Goal: Task Accomplishment & Management: Manage account settings

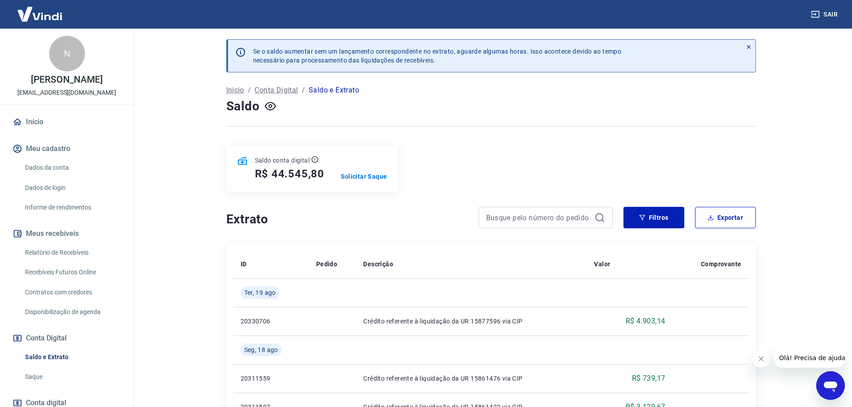
click at [84, 250] on link "Relatório de Recebíveis" at bounding box center [71, 253] width 101 height 18
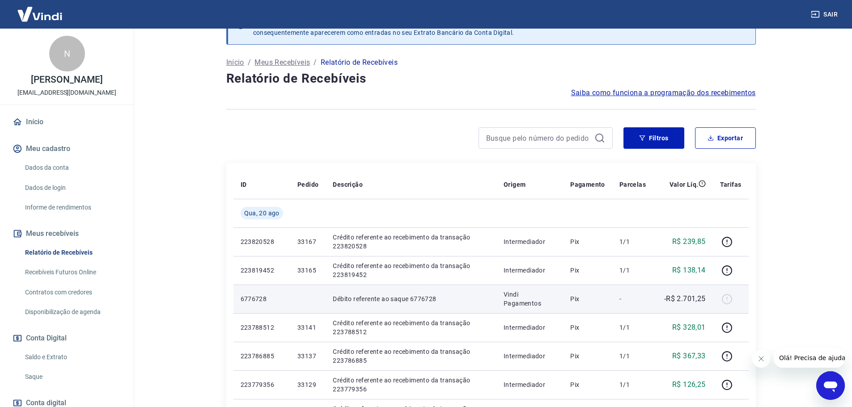
scroll to position [45, 0]
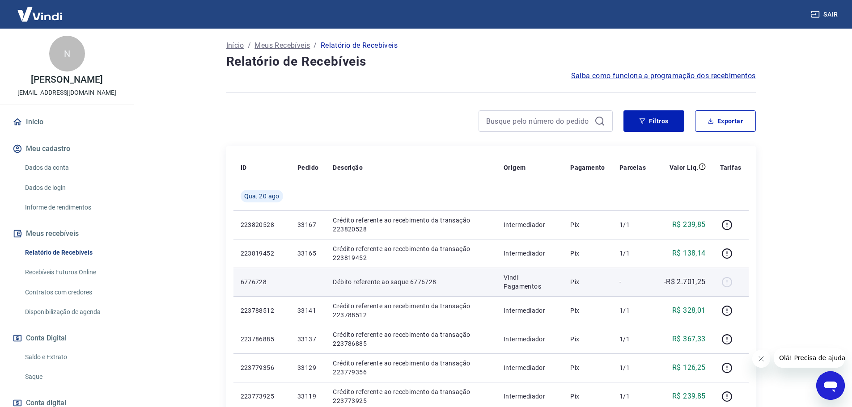
click at [692, 286] on p "-R$ 2.701,25" at bounding box center [685, 282] width 42 height 11
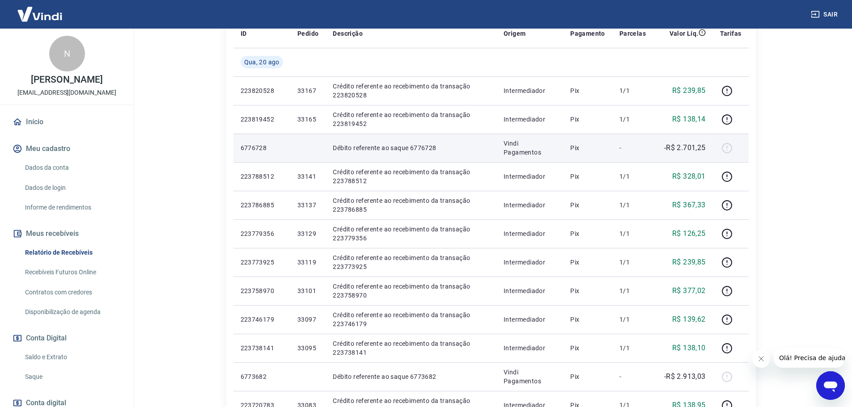
scroll to position [0, 0]
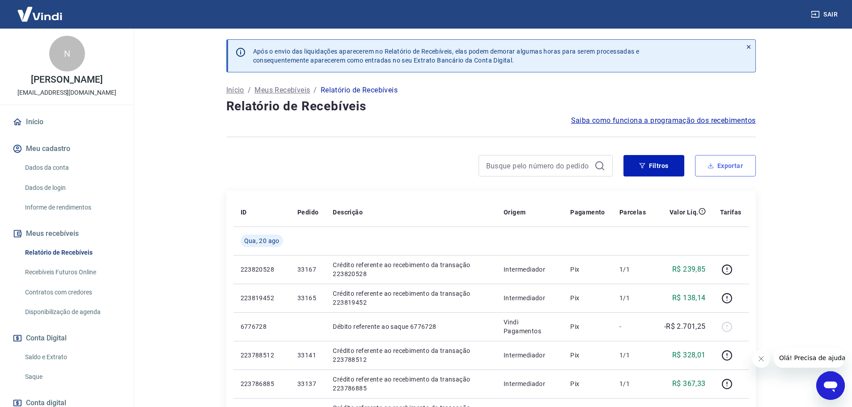
click at [718, 167] on button "Exportar" at bounding box center [725, 165] width 61 height 21
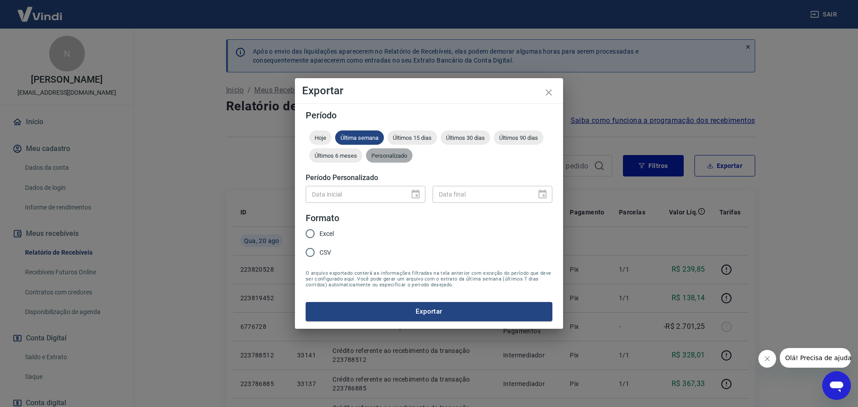
click at [389, 156] on span "Personalizado" at bounding box center [389, 155] width 46 height 7
click at [417, 200] on button "Choose date" at bounding box center [416, 195] width 18 height 18
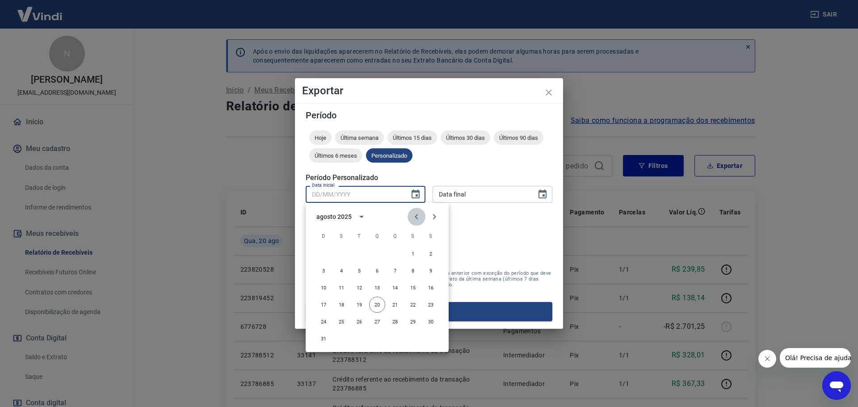
click at [417, 217] on icon "Previous month" at bounding box center [416, 216] width 11 height 11
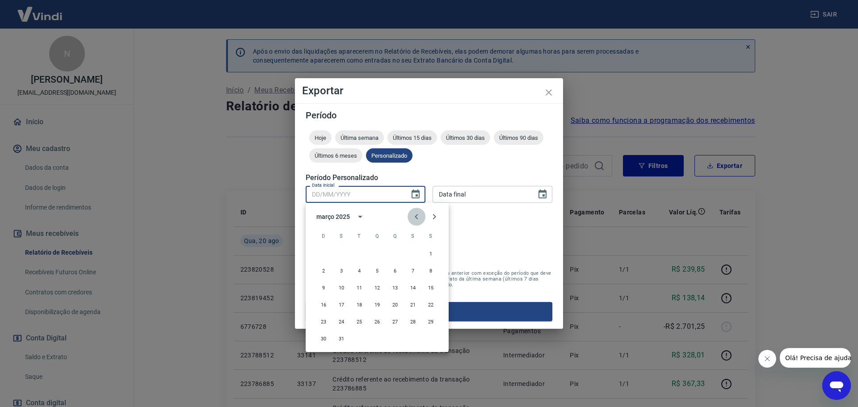
click at [417, 217] on icon "Previous month" at bounding box center [416, 216] width 11 height 11
click at [379, 252] on button "1" at bounding box center [377, 254] width 16 height 16
type input "[DATE]"
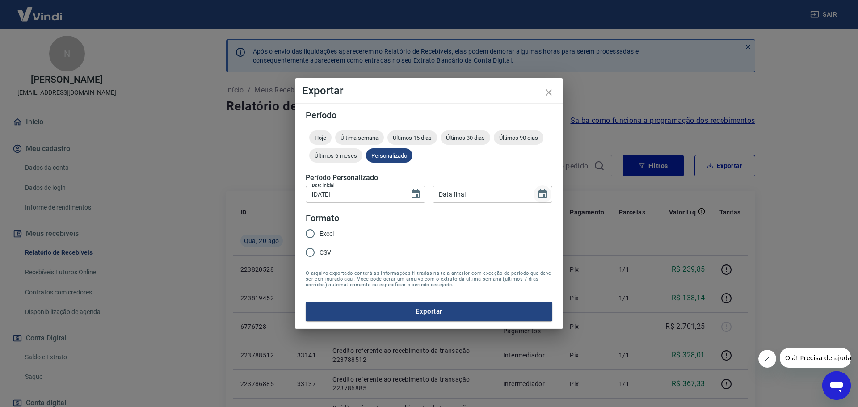
click at [538, 194] on icon "Choose date" at bounding box center [542, 194] width 11 height 11
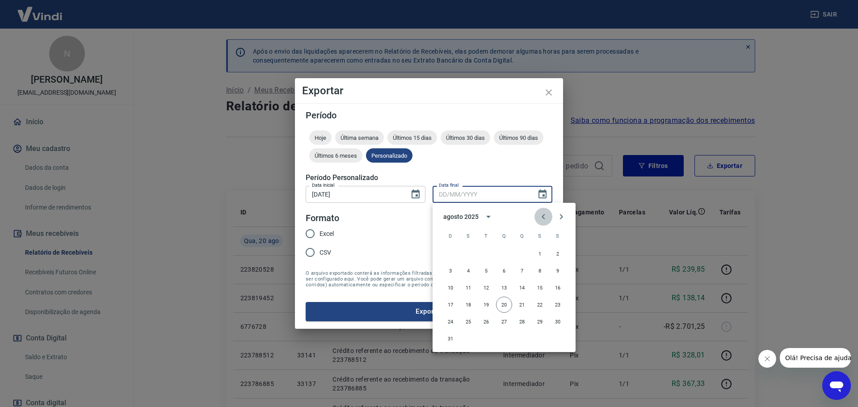
click at [541, 220] on icon "Previous month" at bounding box center [543, 216] width 11 height 11
click at [523, 321] on button "31" at bounding box center [522, 322] width 16 height 16
type input "[DATE]"
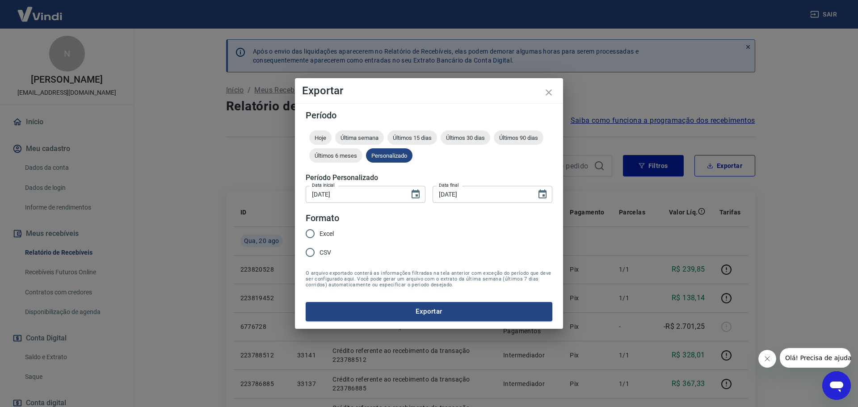
click at [328, 236] on span "Excel" at bounding box center [327, 233] width 14 height 9
click at [320, 236] on input "Excel" at bounding box center [310, 233] width 19 height 19
radio input "true"
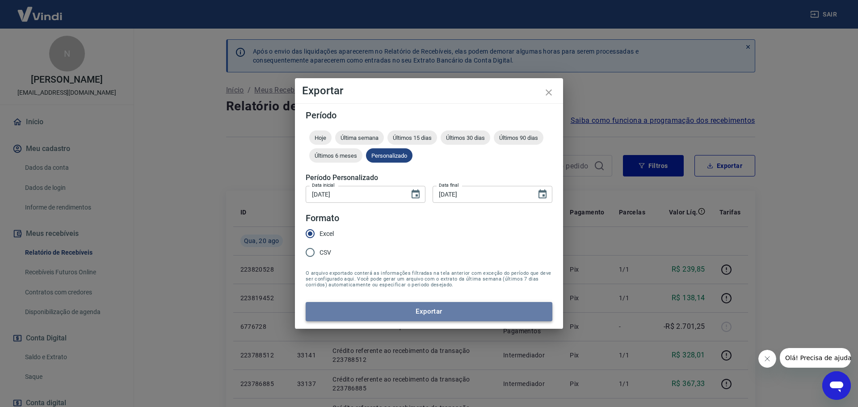
click at [409, 311] on button "Exportar" at bounding box center [429, 311] width 247 height 19
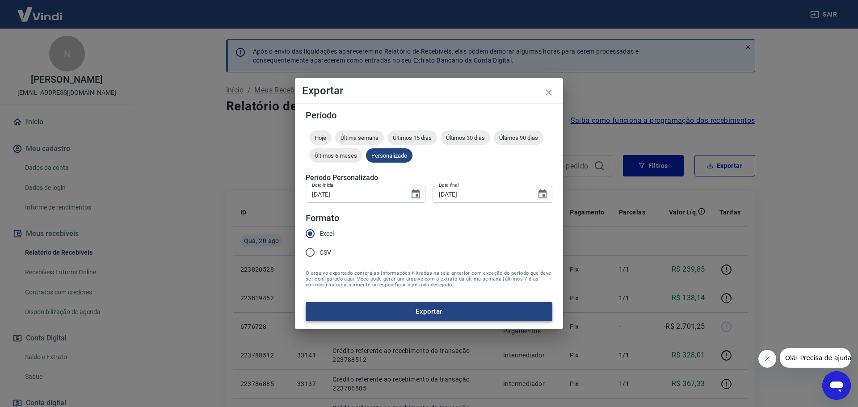
click at [431, 307] on button "Exportar" at bounding box center [429, 311] width 247 height 19
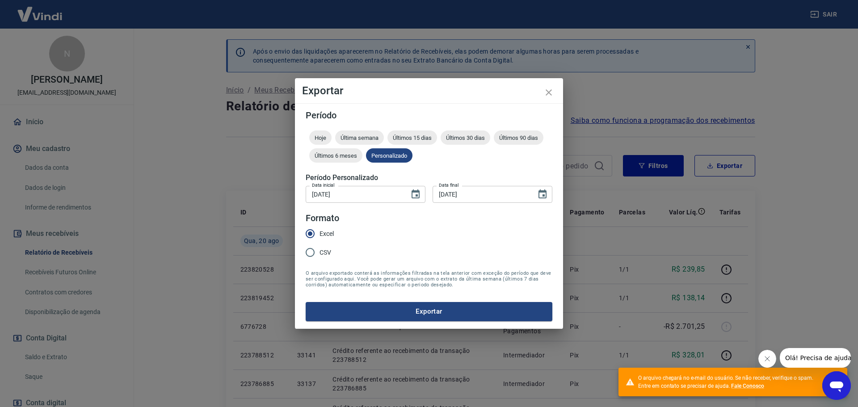
click at [837, 40] on div "Exportar Período Hoje Última semana Últimos 15 dias Últimos 30 dias Últimos 90 …" at bounding box center [429, 203] width 858 height 407
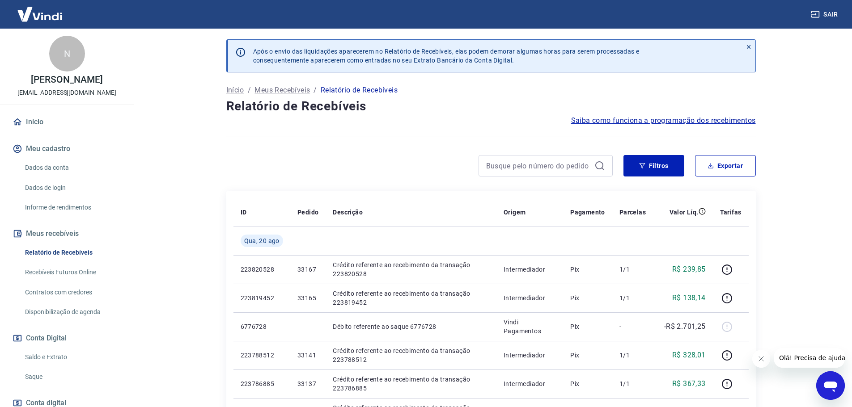
click at [826, 380] on icon "Abrir janela de mensagens" at bounding box center [830, 386] width 16 height 16
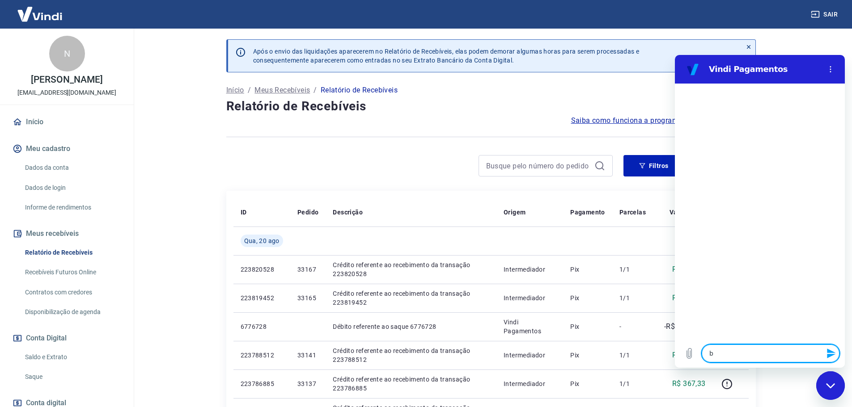
type textarea "b"
type textarea "x"
type textarea "bo"
type textarea "x"
type textarea "boa"
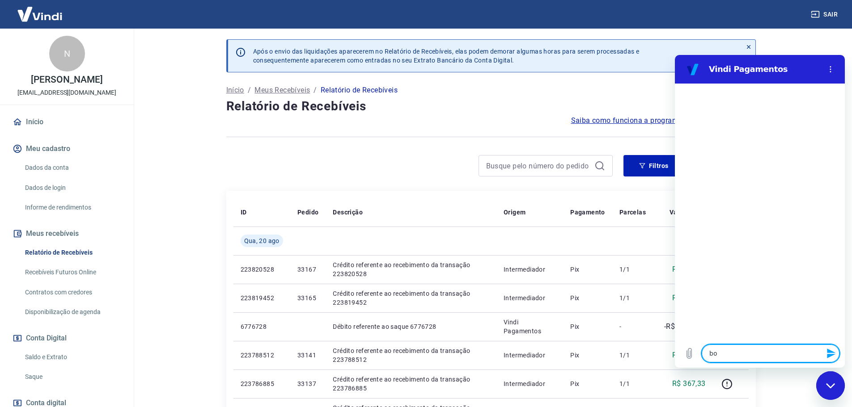
type textarea "x"
type textarea "boa"
type textarea "x"
type textarea "boa t"
type textarea "x"
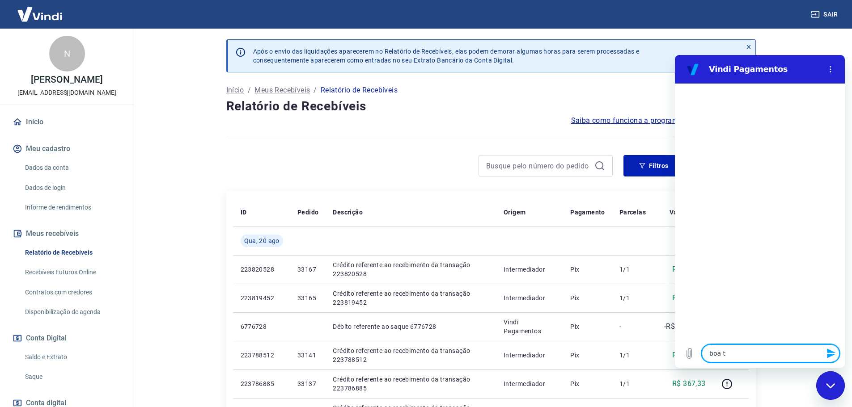
type textarea "boa ta"
type textarea "x"
type textarea "boa tar"
type textarea "x"
type textarea "boa tard"
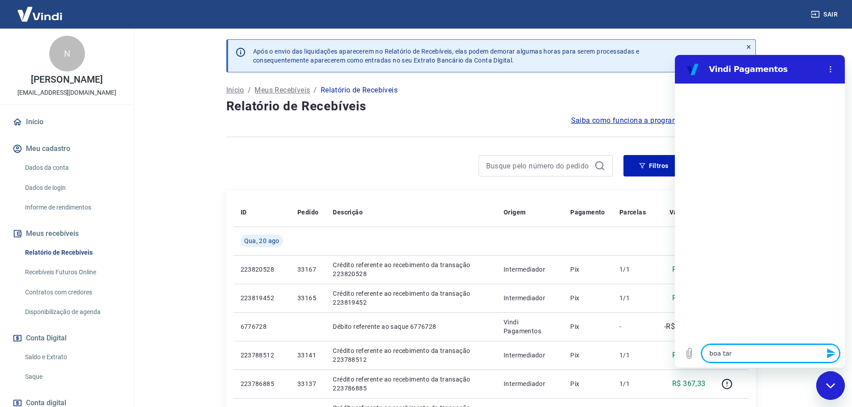
type textarea "x"
type textarea "boa tarde"
type textarea "x"
type textarea "boa tarde!"
type textarea "x"
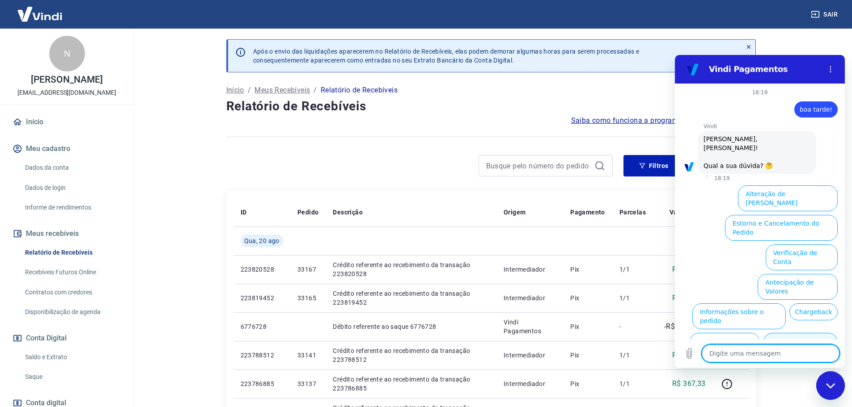
scroll to position [21, 0]
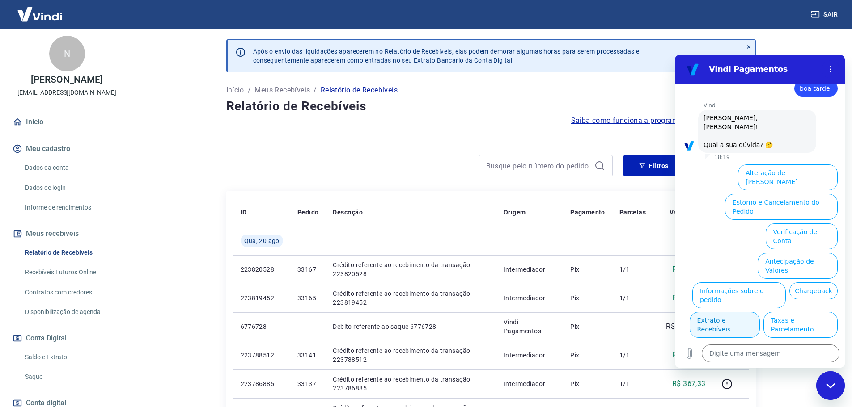
click at [760, 312] on button "Extrato e Recebíveis" at bounding box center [724, 325] width 70 height 26
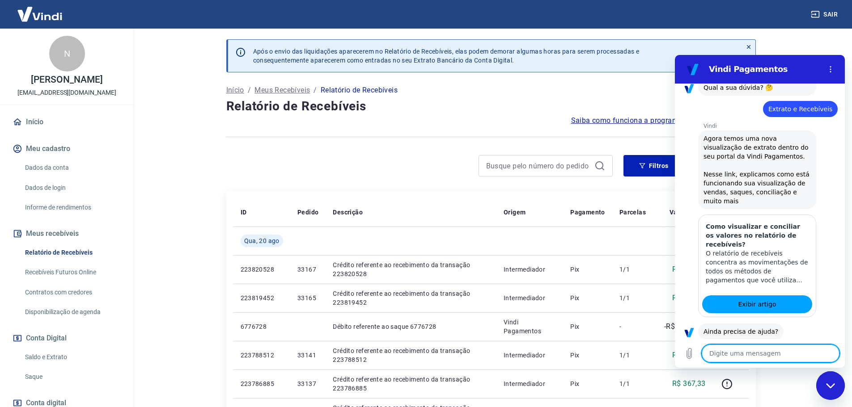
scroll to position [101, 0]
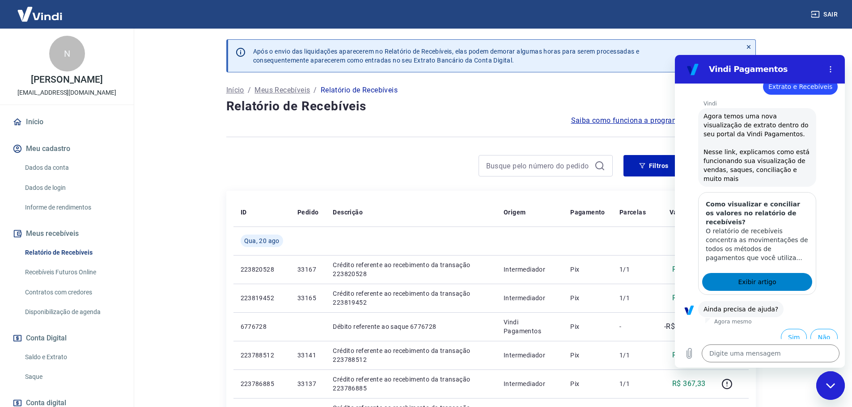
click at [758, 277] on span "Exibir artigo" at bounding box center [757, 282] width 38 height 11
click at [833, 388] on icon "Fechar janela de mensagens" at bounding box center [830, 386] width 9 height 6
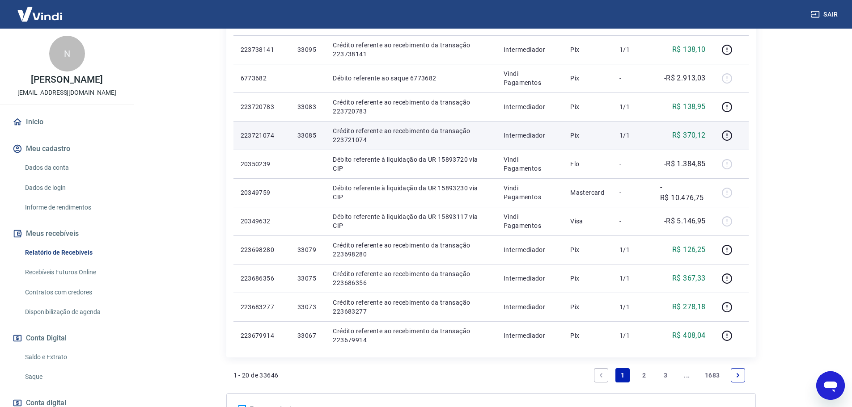
scroll to position [492, 0]
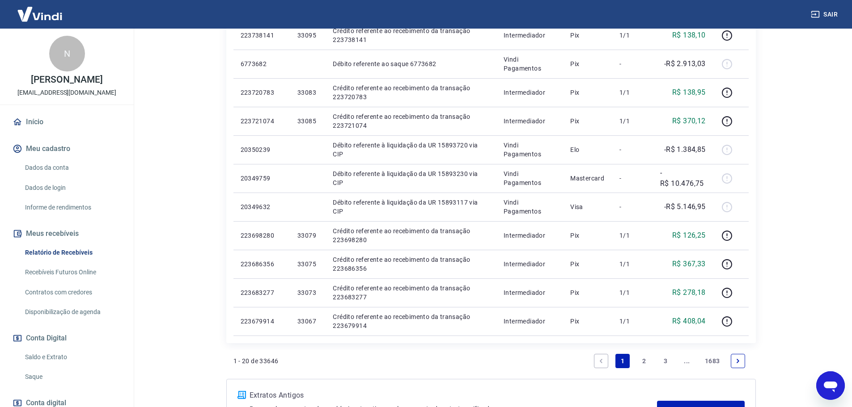
click at [642, 362] on link "2" at bounding box center [644, 361] width 14 height 14
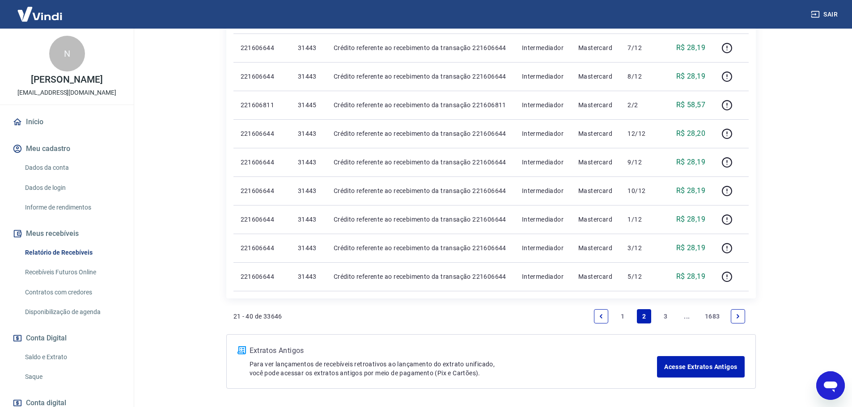
scroll to position [567, 0]
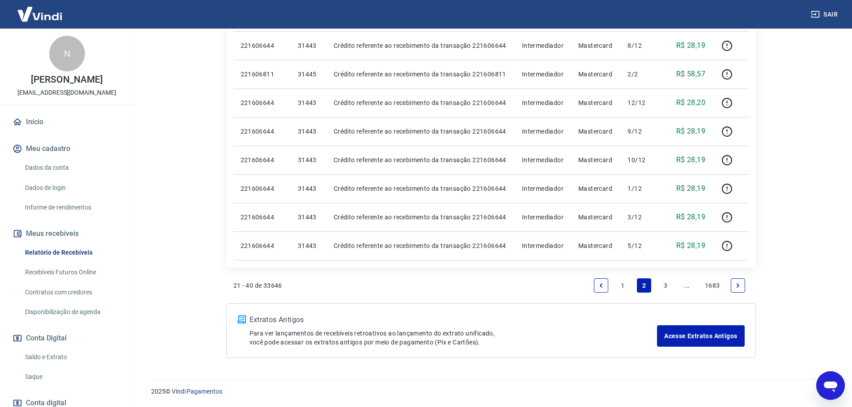
click at [666, 286] on link "3" at bounding box center [665, 286] width 14 height 14
click at [738, 288] on icon "Next page" at bounding box center [737, 286] width 6 height 6
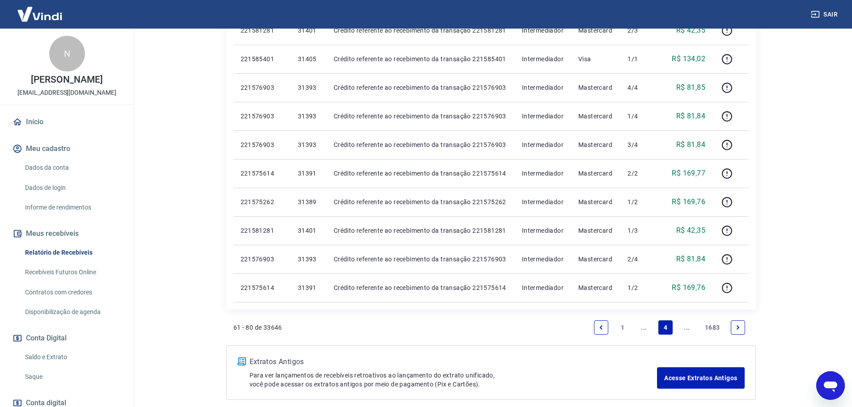
scroll to position [567, 0]
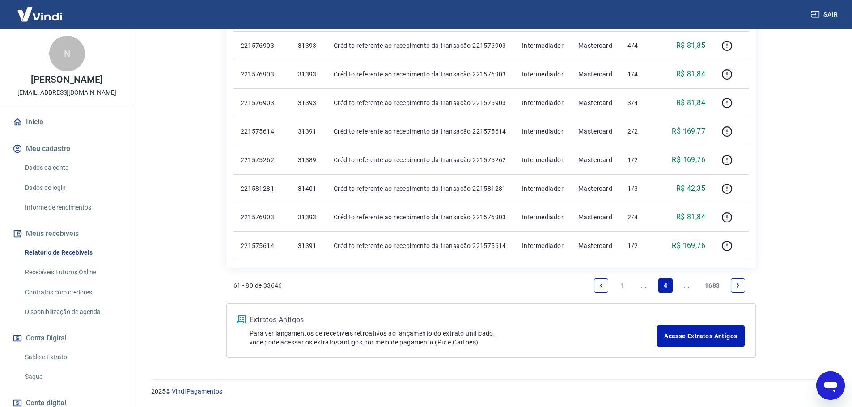
click at [736, 291] on link "Next page" at bounding box center [737, 286] width 14 height 14
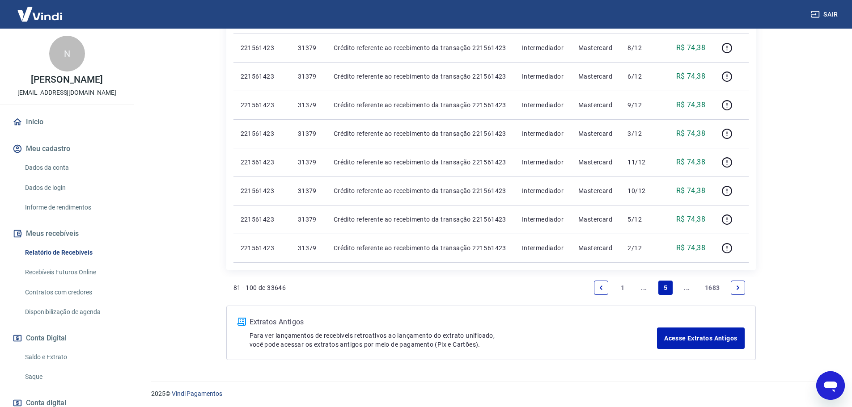
scroll to position [567, 0]
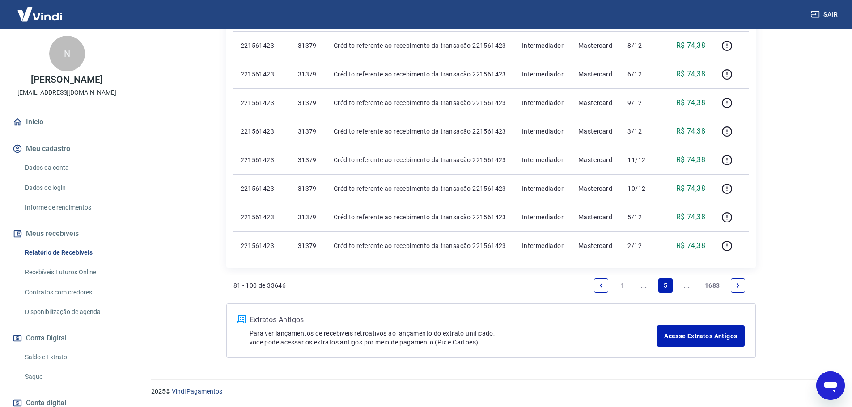
click at [738, 287] on icon "Next page" at bounding box center [737, 286] width 6 height 6
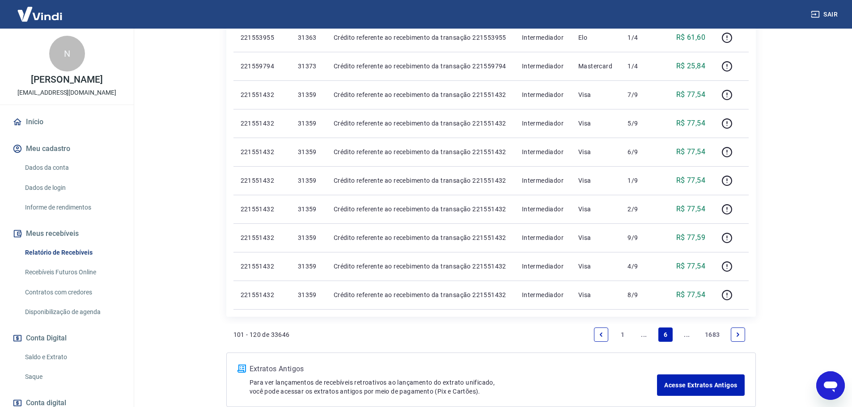
scroll to position [567, 0]
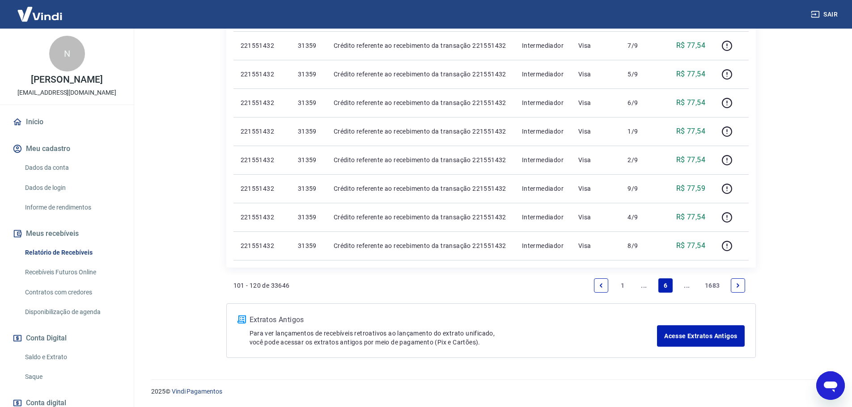
click at [739, 287] on icon "Next page" at bounding box center [737, 286] width 6 height 6
click at [742, 283] on link "Next page" at bounding box center [737, 286] width 14 height 14
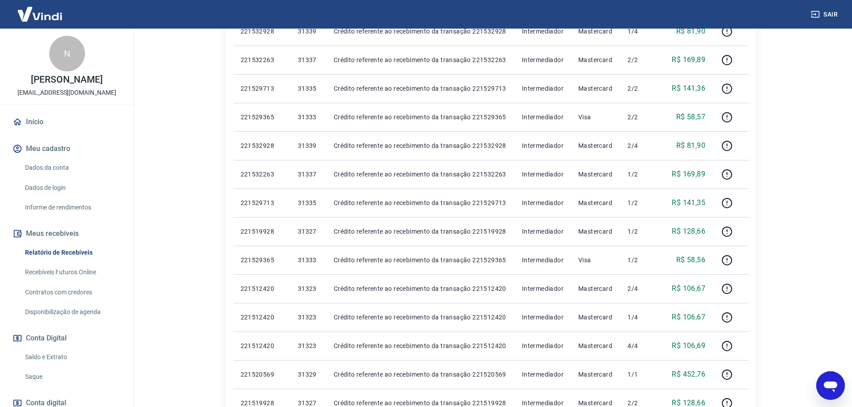
scroll to position [536, 0]
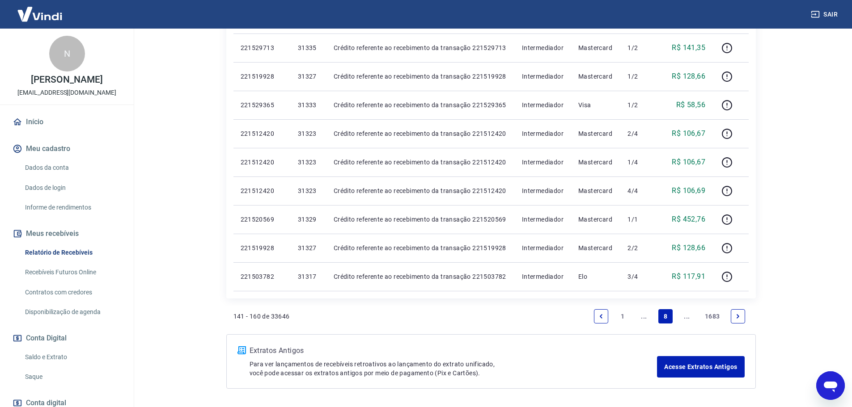
click at [737, 318] on icon "Next page" at bounding box center [737, 316] width 3 height 4
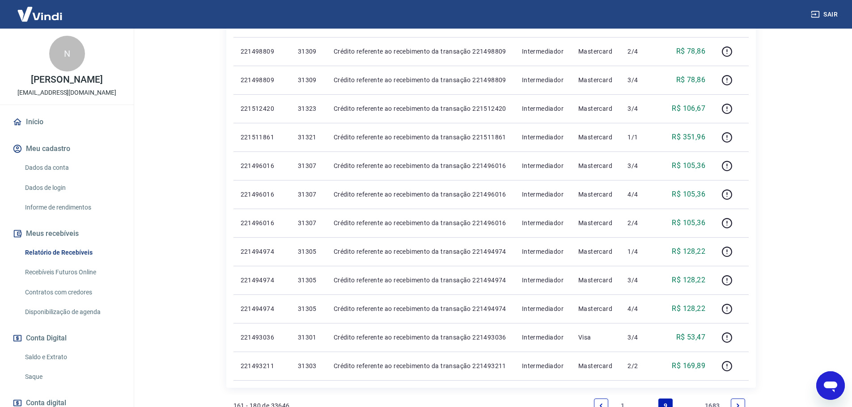
scroll to position [536, 0]
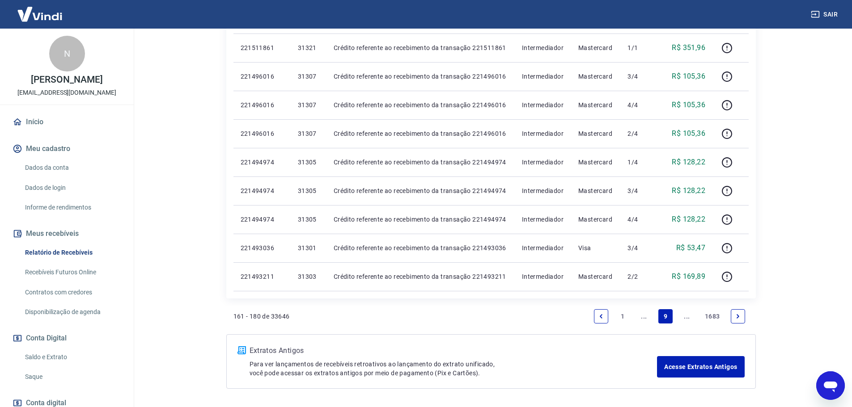
click at [621, 320] on link "1" at bounding box center [622, 316] width 14 height 14
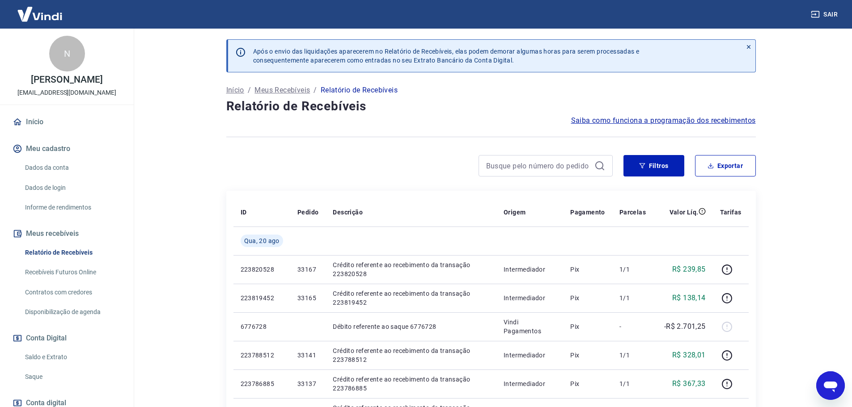
type textarea "x"
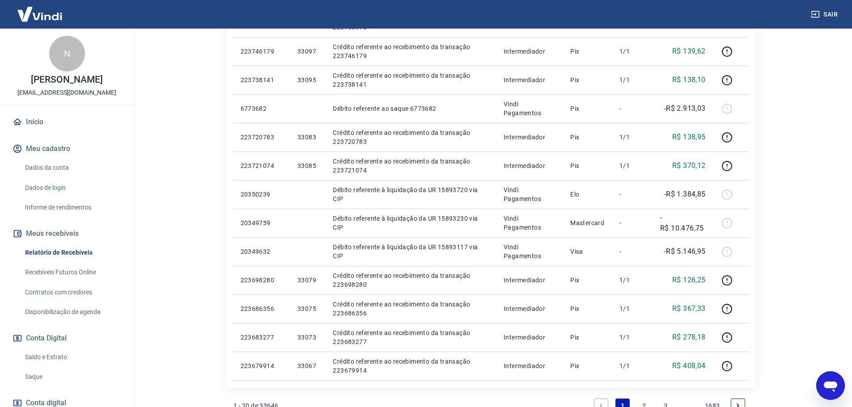
scroll to position [536, 0]
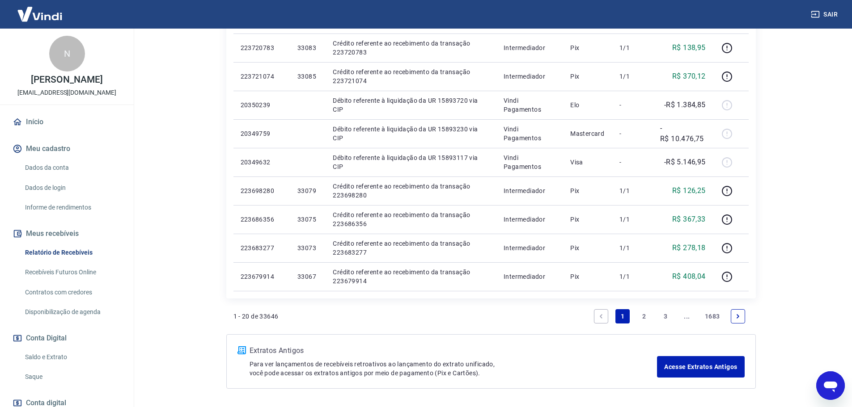
click at [732, 317] on link "Next page" at bounding box center [737, 316] width 14 height 14
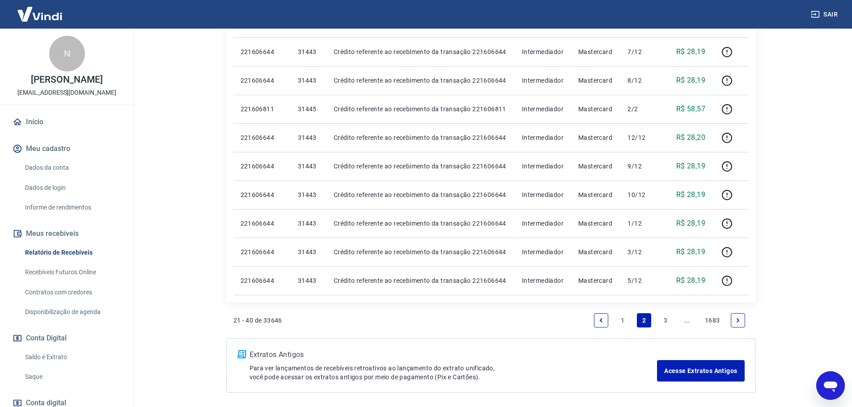
scroll to position [567, 0]
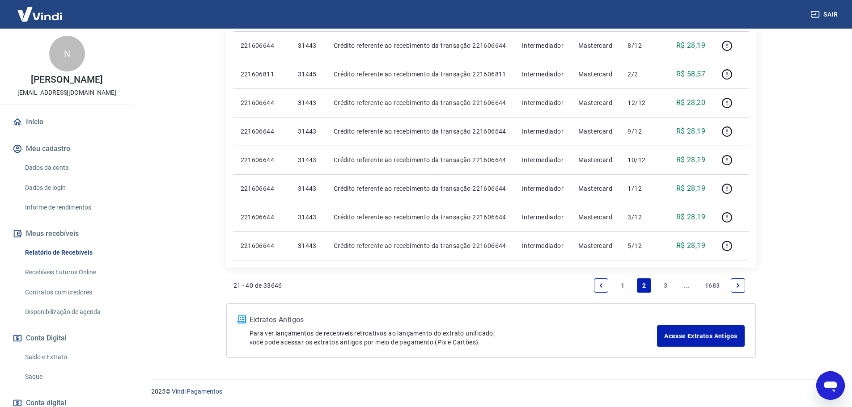
click at [737, 291] on link "Next page" at bounding box center [737, 286] width 14 height 14
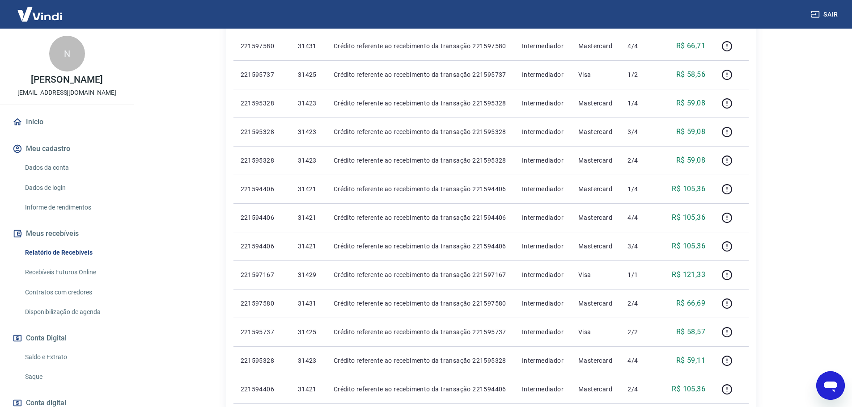
scroll to position [492, 0]
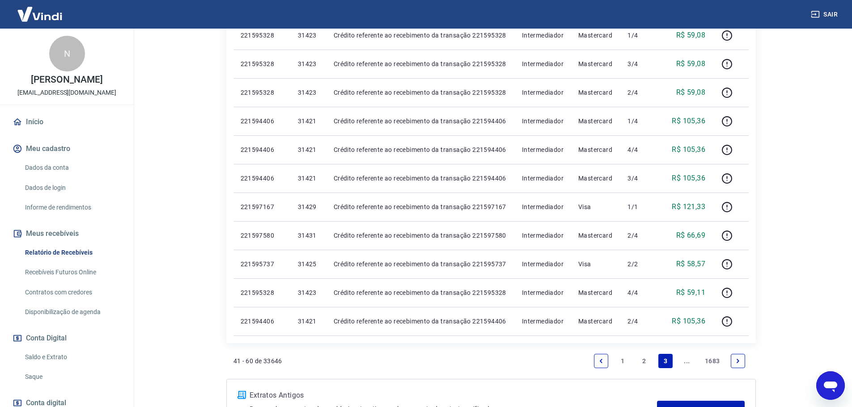
click at [738, 359] on icon "Next page" at bounding box center [737, 361] width 6 height 6
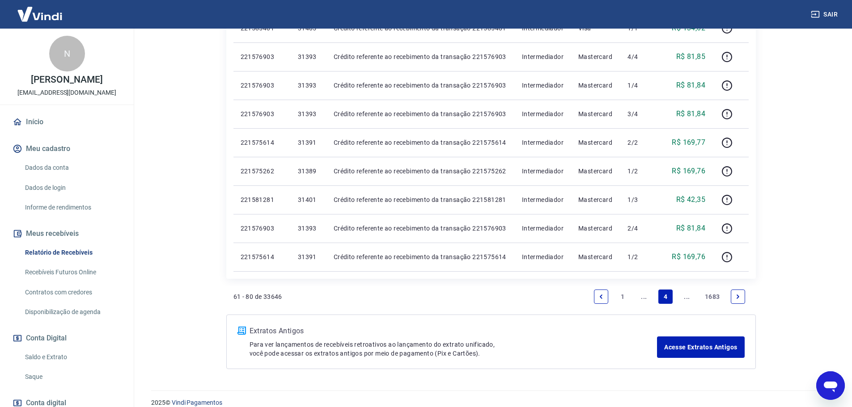
scroll to position [567, 0]
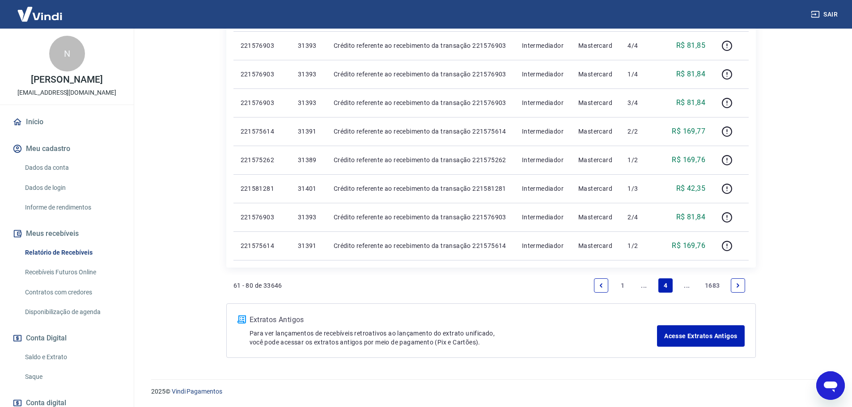
click at [742, 290] on link "Next page" at bounding box center [737, 286] width 14 height 14
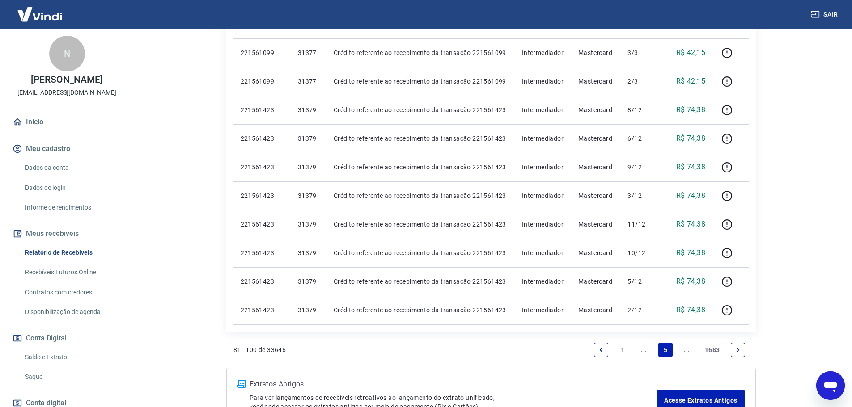
scroll to position [567, 0]
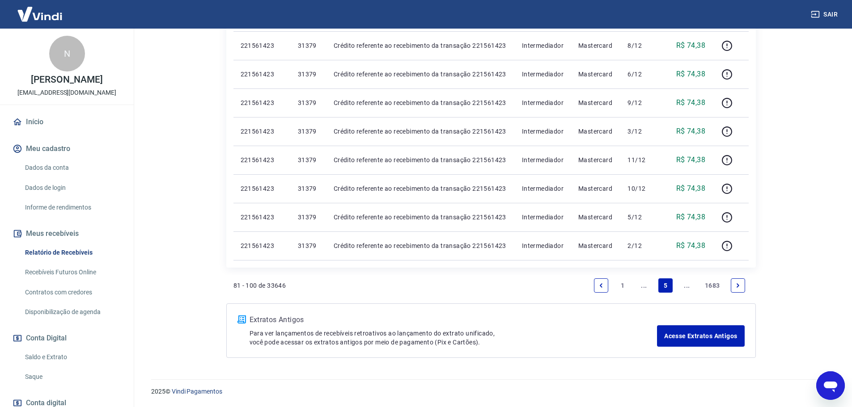
click at [734, 286] on link "Next page" at bounding box center [737, 286] width 14 height 14
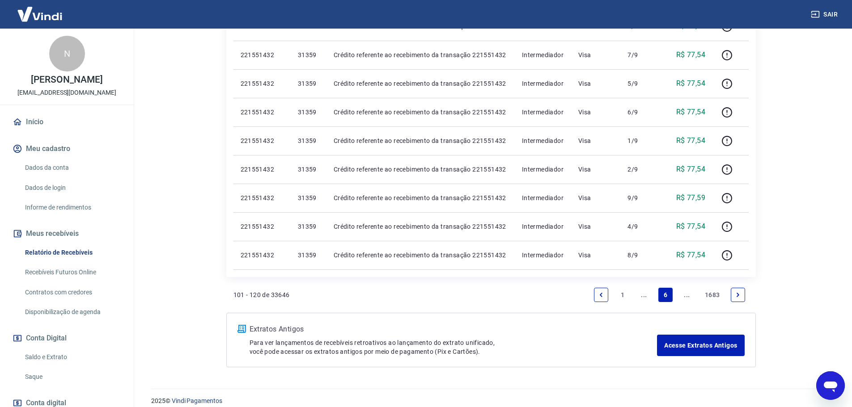
scroll to position [567, 0]
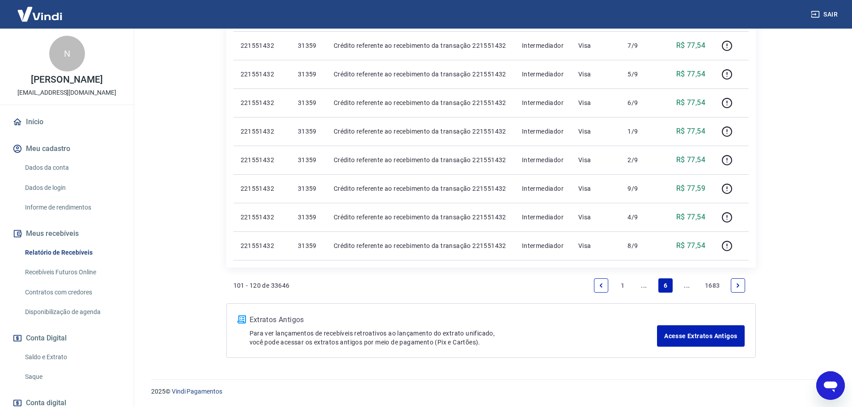
click at [741, 285] on link "Next page" at bounding box center [737, 286] width 14 height 14
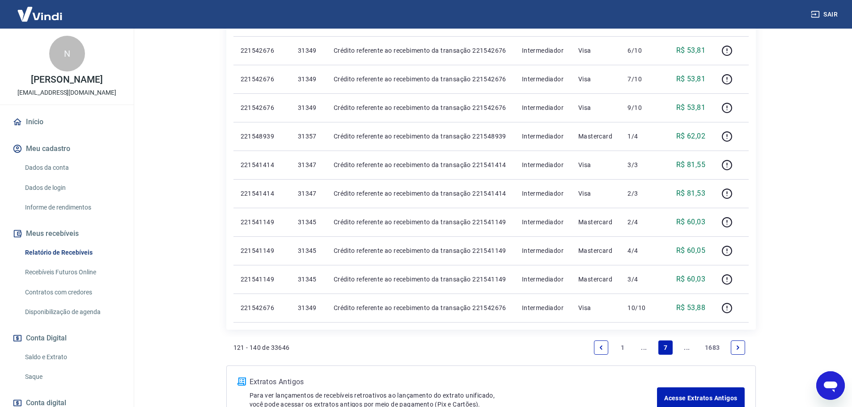
scroll to position [567, 0]
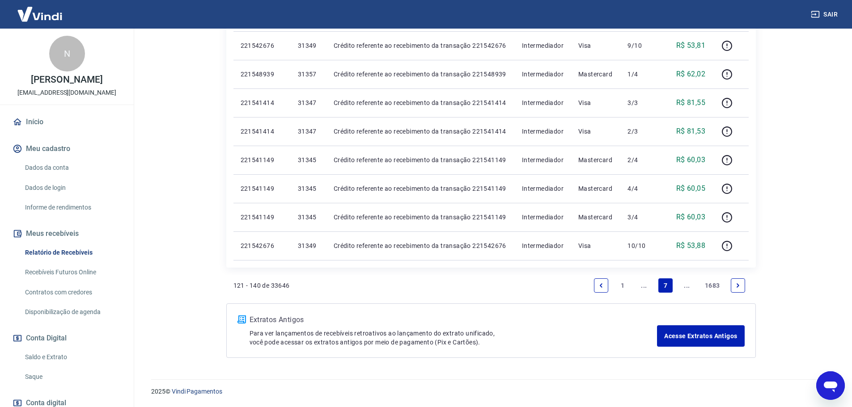
click at [733, 290] on link "Next page" at bounding box center [737, 286] width 14 height 14
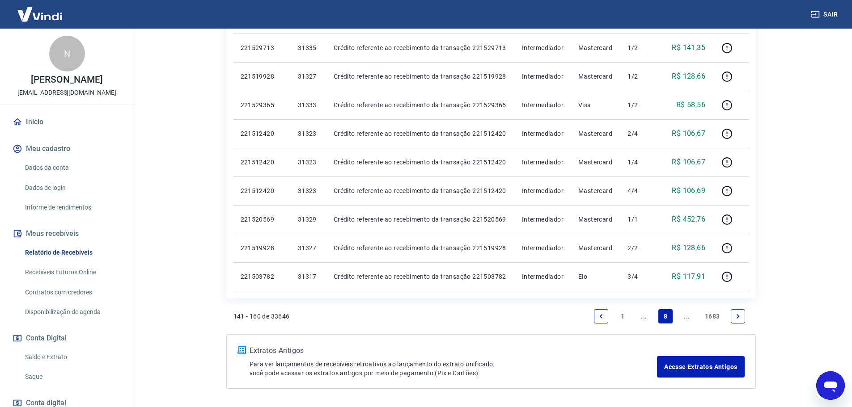
scroll to position [567, 0]
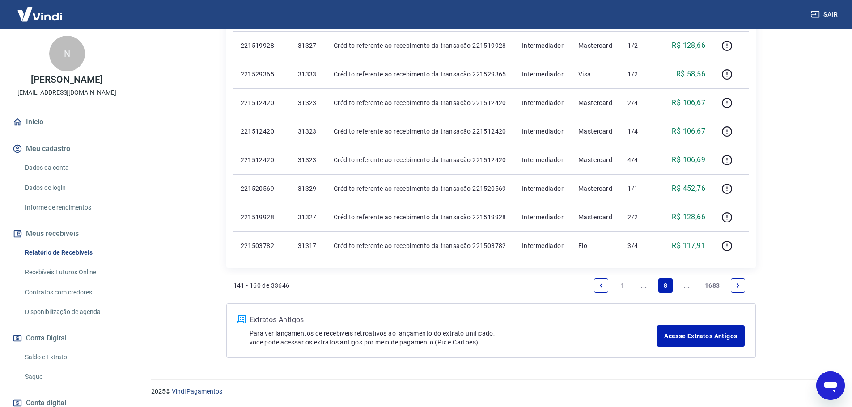
click at [736, 287] on icon "Next page" at bounding box center [737, 286] width 6 height 6
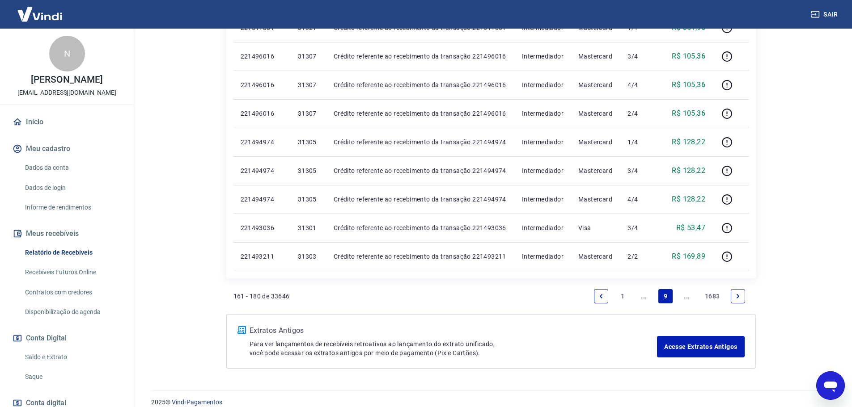
scroll to position [567, 0]
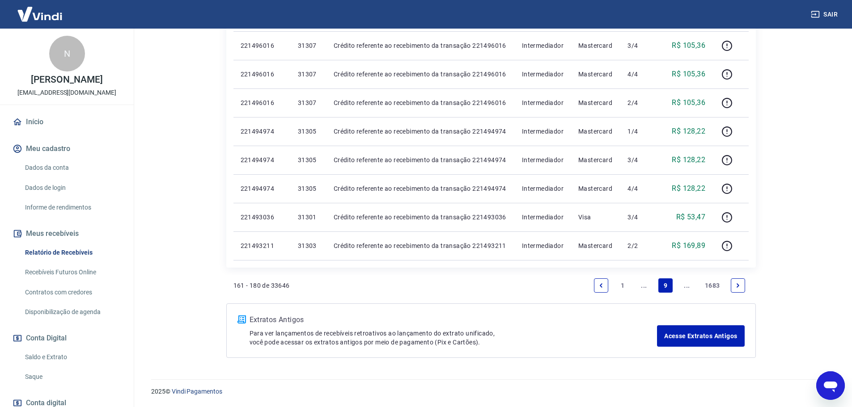
click at [743, 287] on link "Next page" at bounding box center [737, 286] width 14 height 14
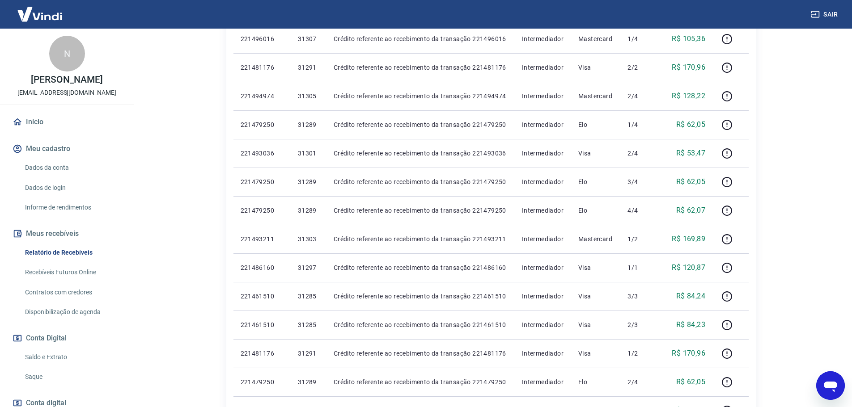
scroll to position [567, 0]
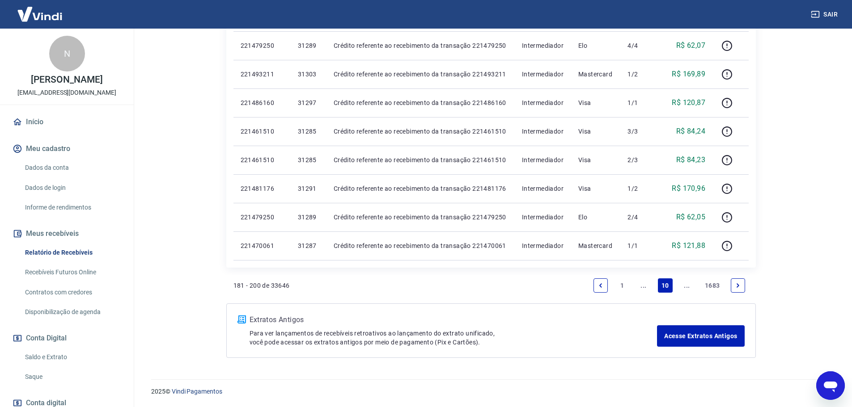
click at [738, 290] on link "Next page" at bounding box center [737, 286] width 14 height 14
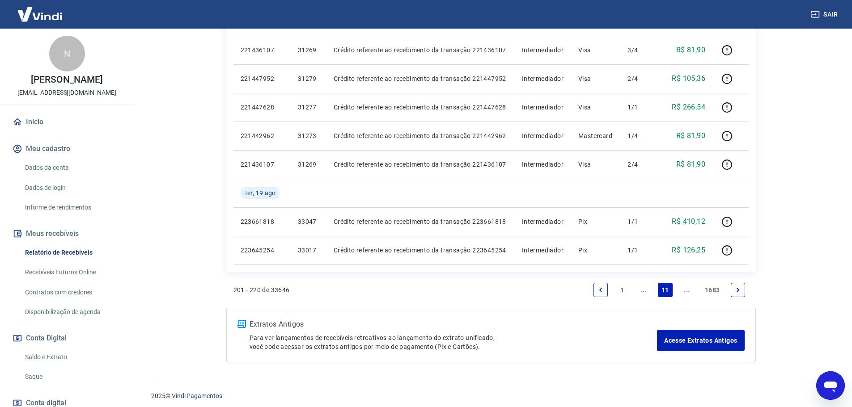
scroll to position [596, 0]
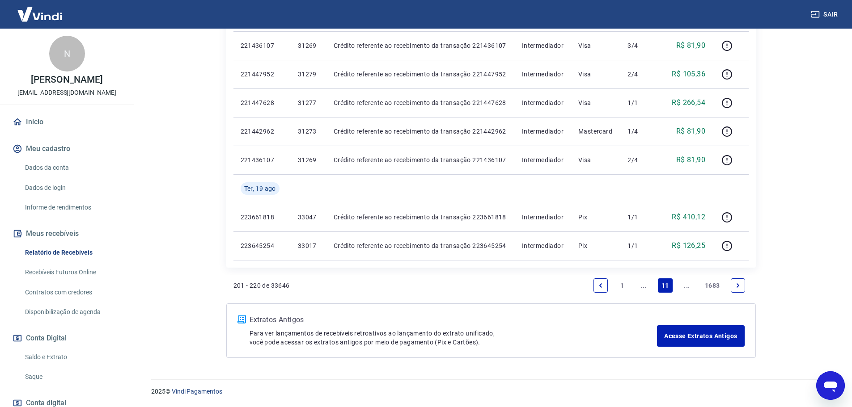
click at [740, 286] on icon "Next page" at bounding box center [737, 286] width 6 height 6
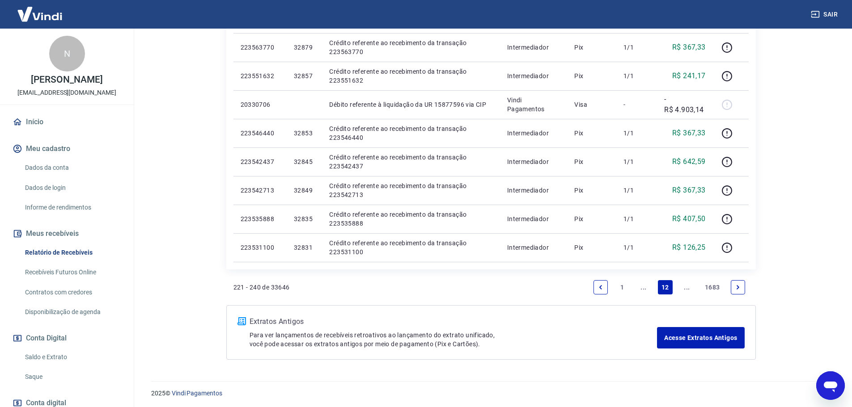
scroll to position [567, 0]
click at [737, 285] on icon "Next page" at bounding box center [737, 286] width 6 height 6
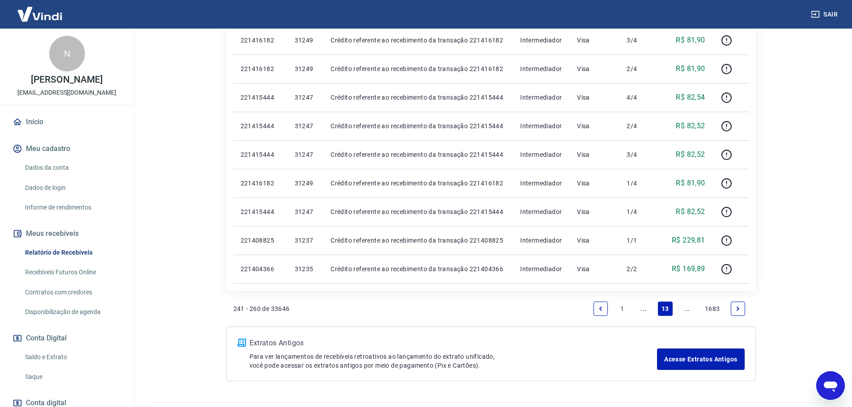
scroll to position [567, 0]
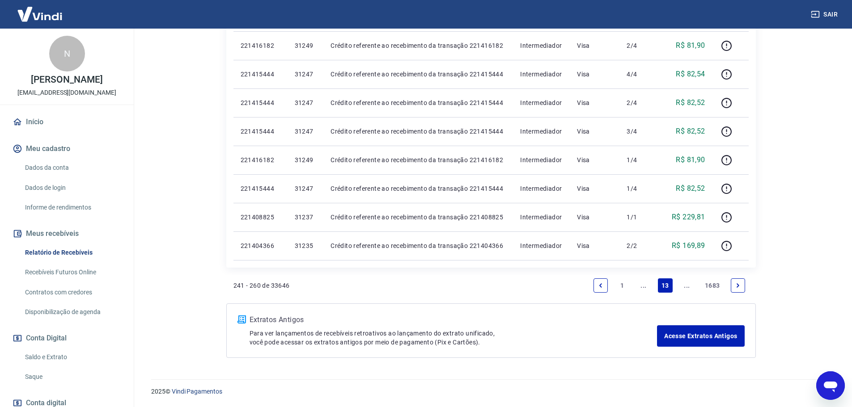
click at [739, 287] on icon "Next page" at bounding box center [737, 286] width 6 height 6
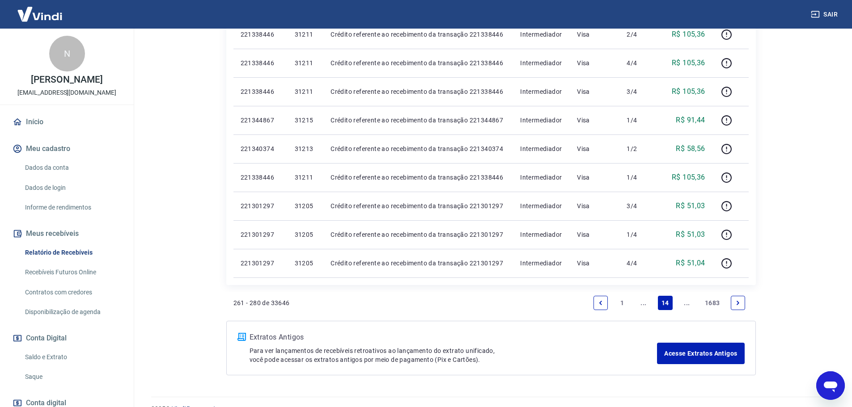
scroll to position [567, 0]
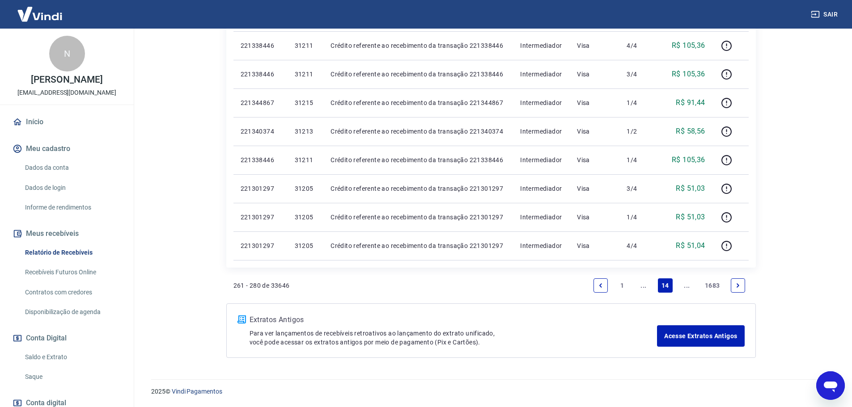
click at [739, 289] on link "Next page" at bounding box center [737, 286] width 14 height 14
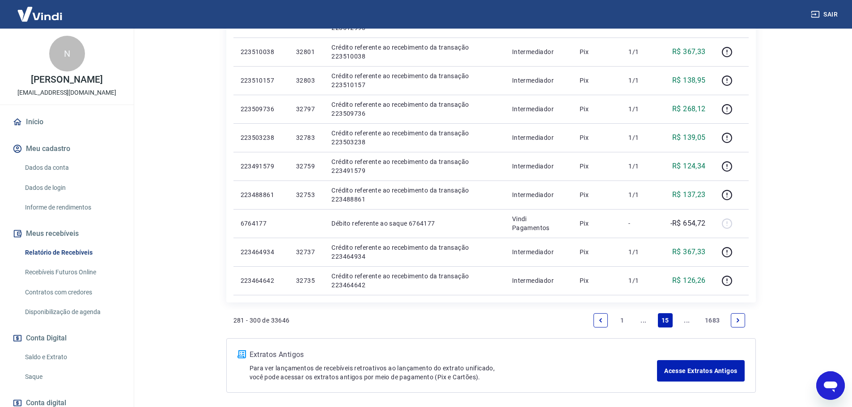
scroll to position [581, 0]
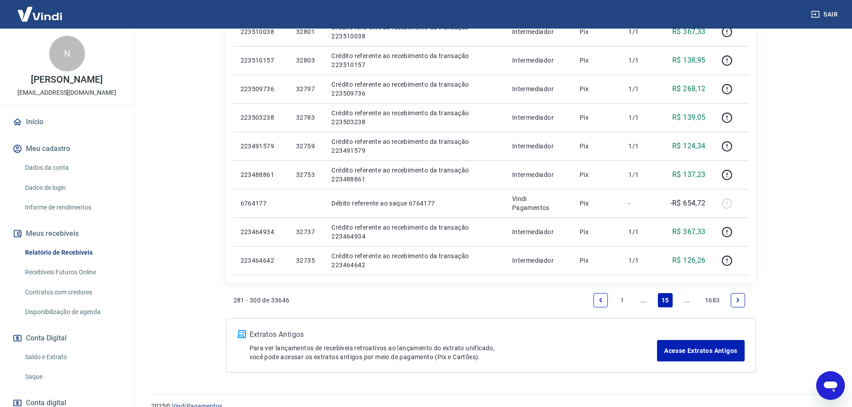
click at [735, 299] on icon "Next page" at bounding box center [737, 300] width 6 height 6
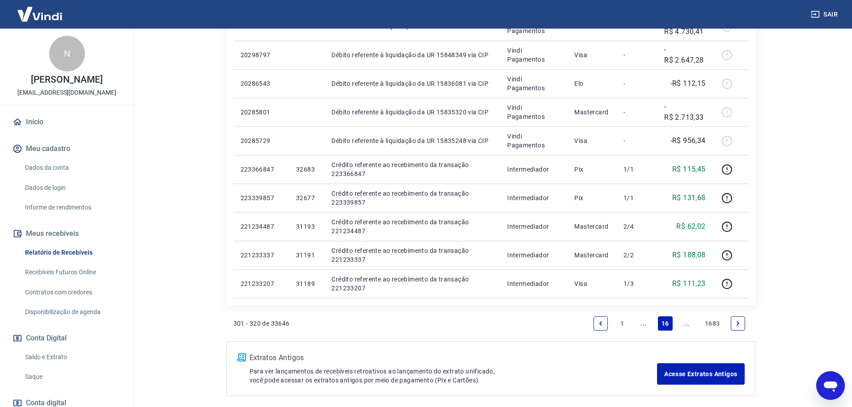
scroll to position [536, 0]
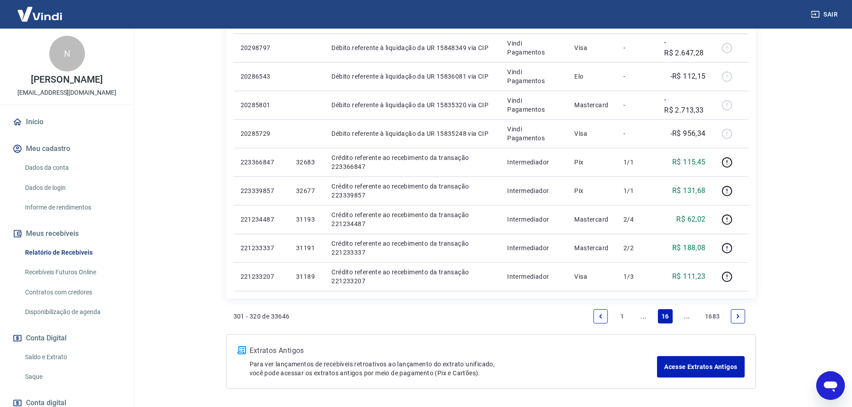
click at [739, 318] on icon "Next page" at bounding box center [737, 316] width 6 height 6
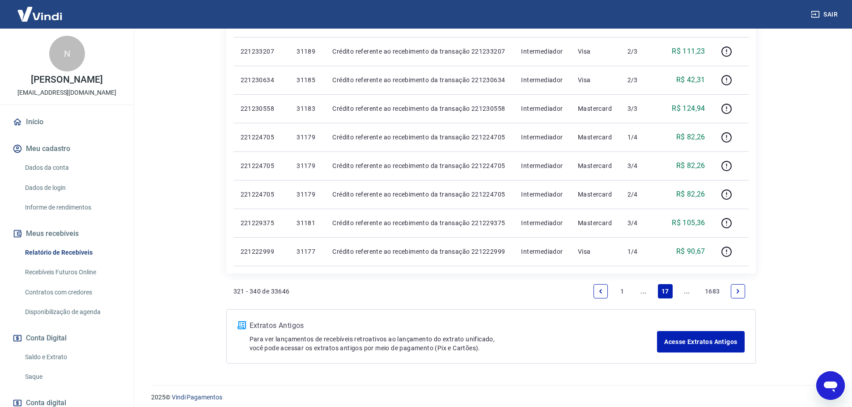
scroll to position [567, 0]
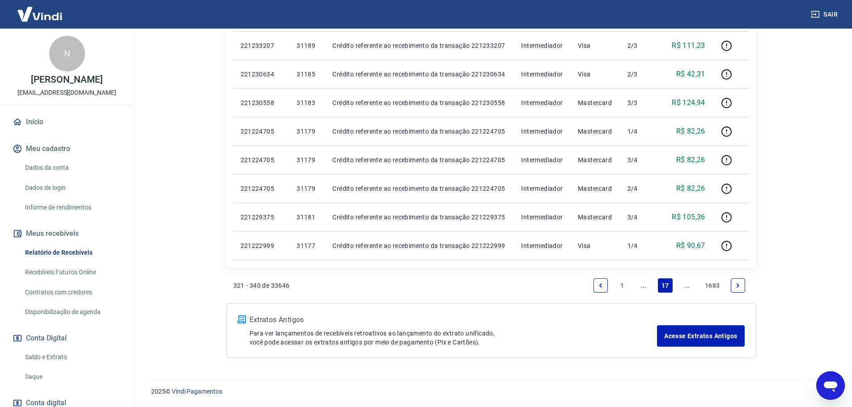
click at [743, 286] on link "Next page" at bounding box center [737, 286] width 14 height 14
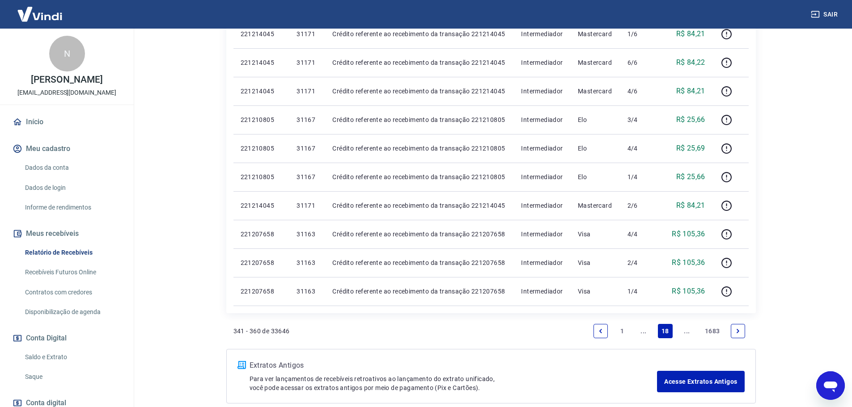
scroll to position [536, 0]
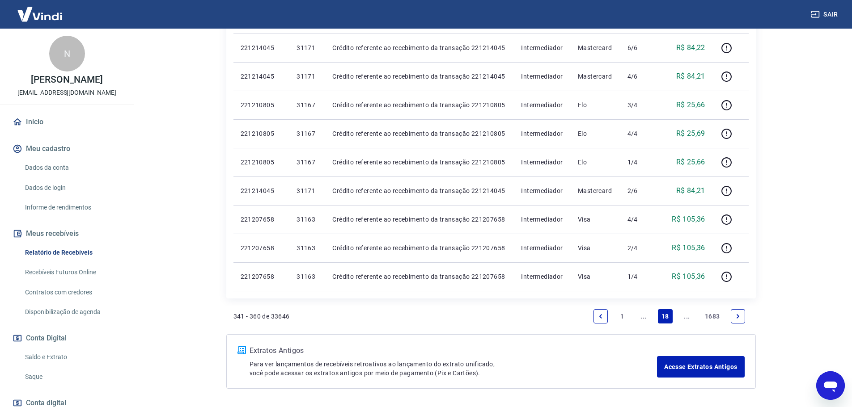
click at [735, 317] on icon "Next page" at bounding box center [737, 316] width 6 height 6
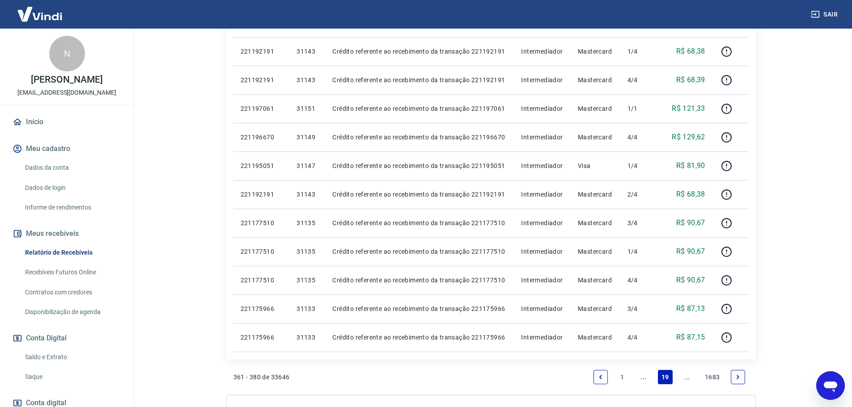
scroll to position [492, 0]
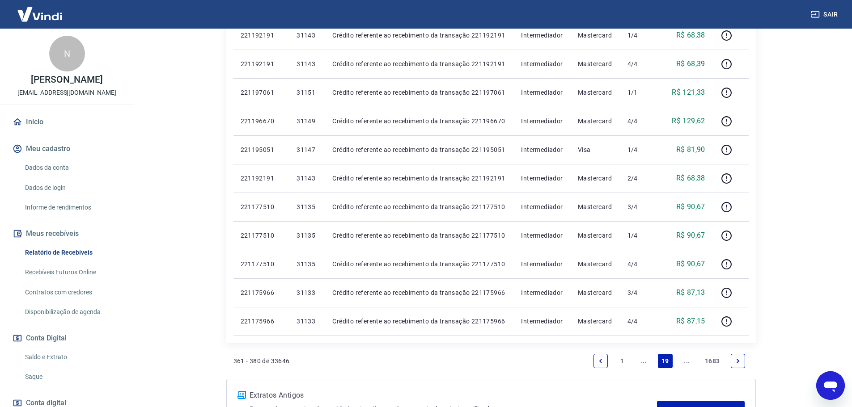
click at [733, 365] on link "Next page" at bounding box center [737, 361] width 14 height 14
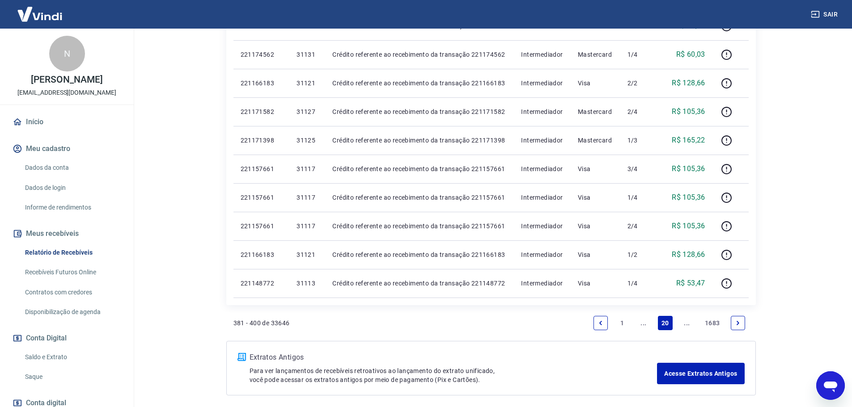
scroll to position [536, 0]
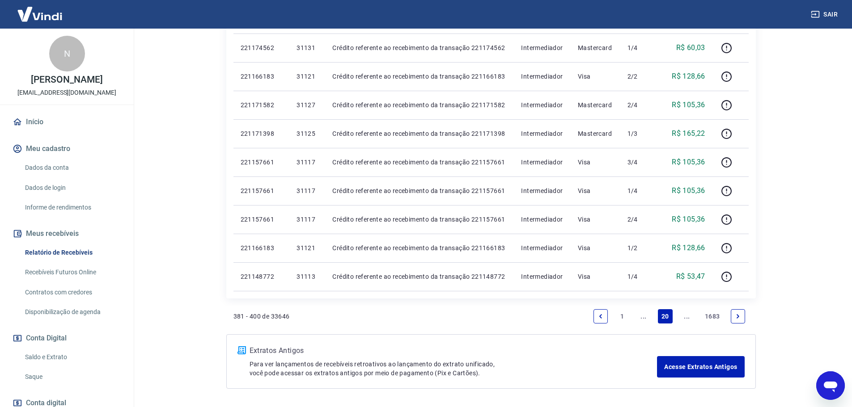
click at [738, 315] on icon "Next page" at bounding box center [737, 316] width 6 height 6
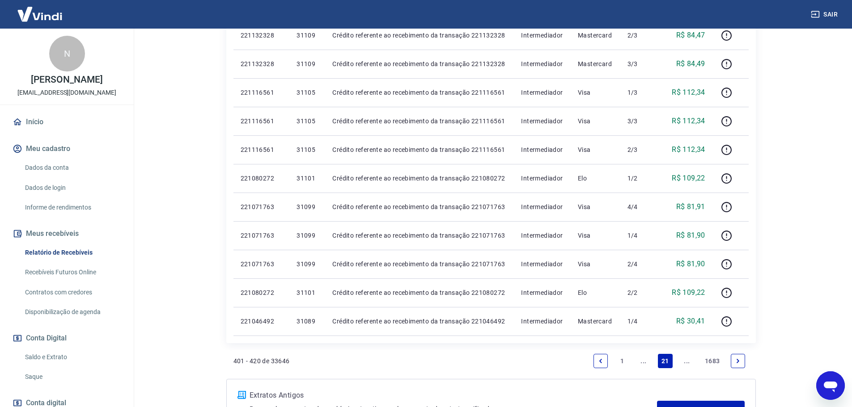
scroll to position [536, 0]
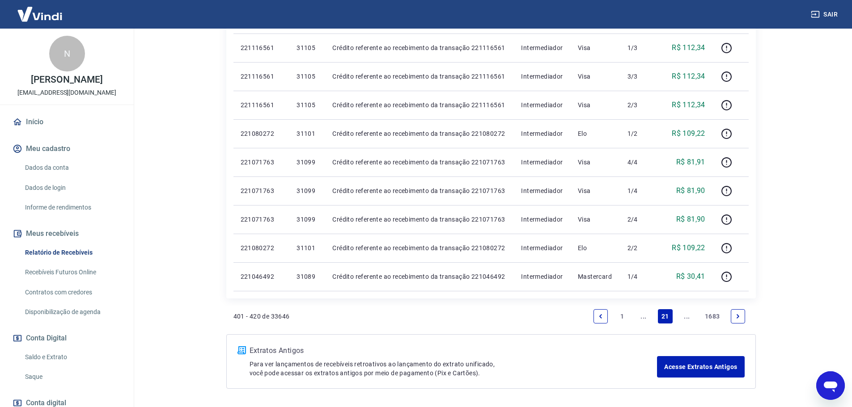
click at [734, 317] on icon "Next page" at bounding box center [737, 316] width 6 height 6
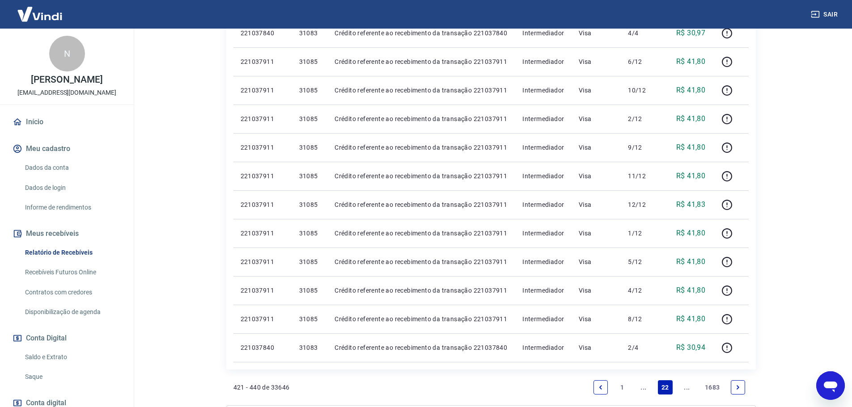
scroll to position [596, 0]
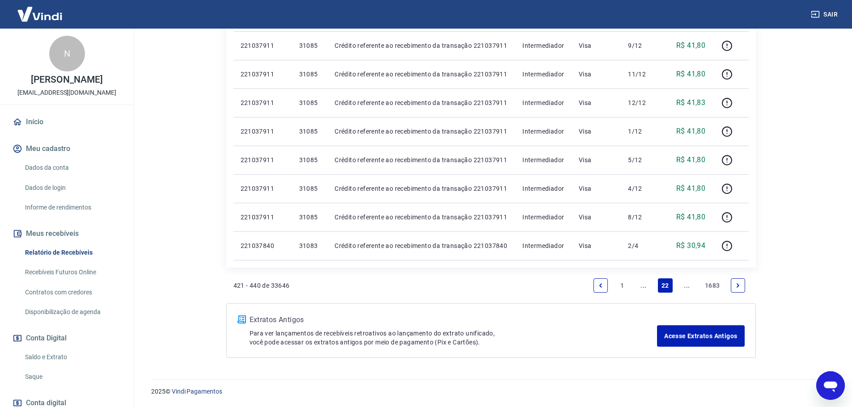
click at [644, 289] on link "..." at bounding box center [643, 286] width 14 height 14
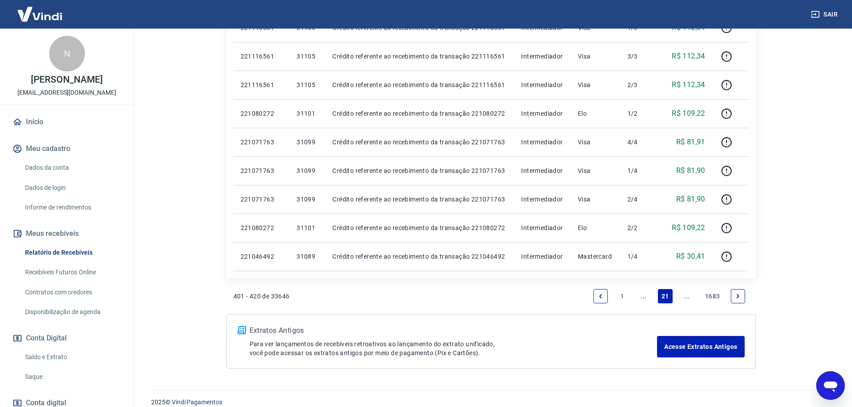
scroll to position [567, 0]
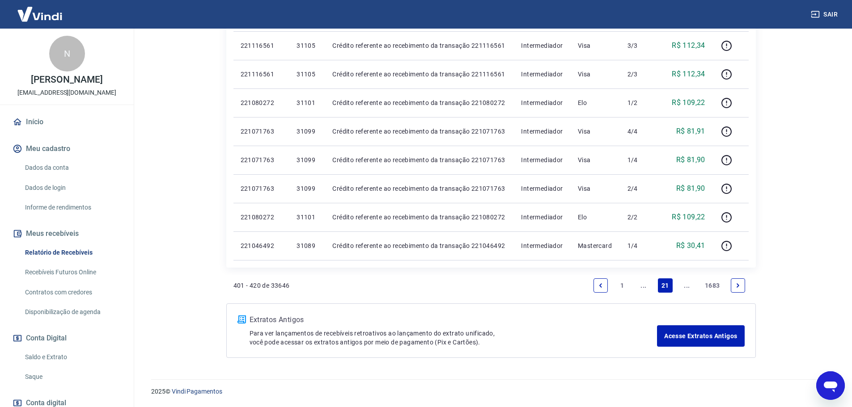
click at [644, 289] on link "..." at bounding box center [643, 286] width 14 height 14
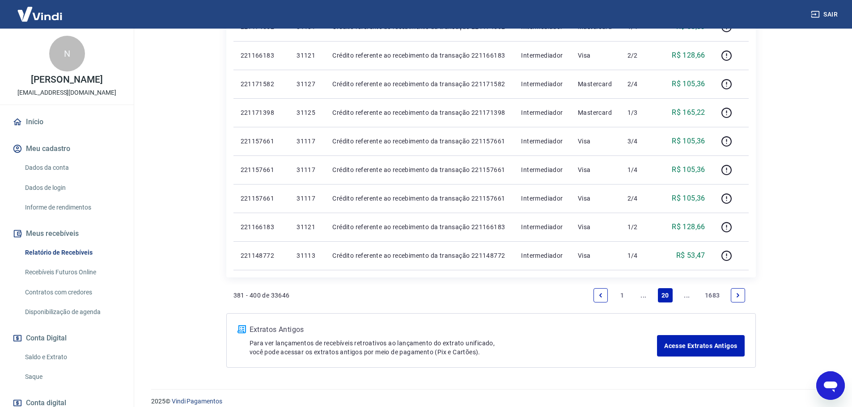
scroll to position [567, 0]
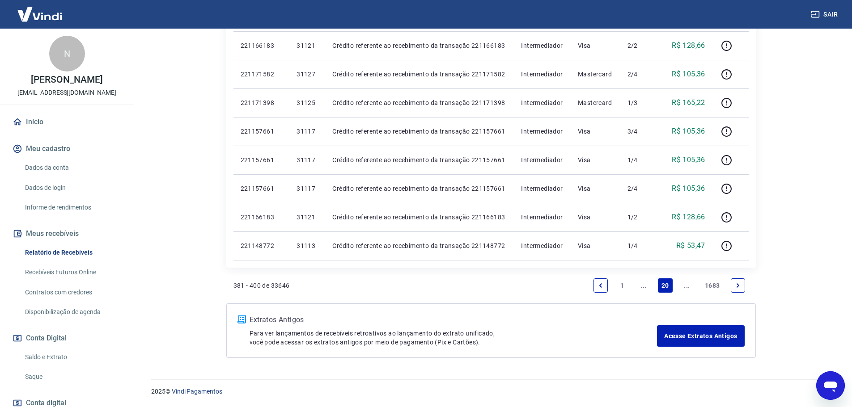
click at [644, 286] on link "..." at bounding box center [643, 286] width 14 height 14
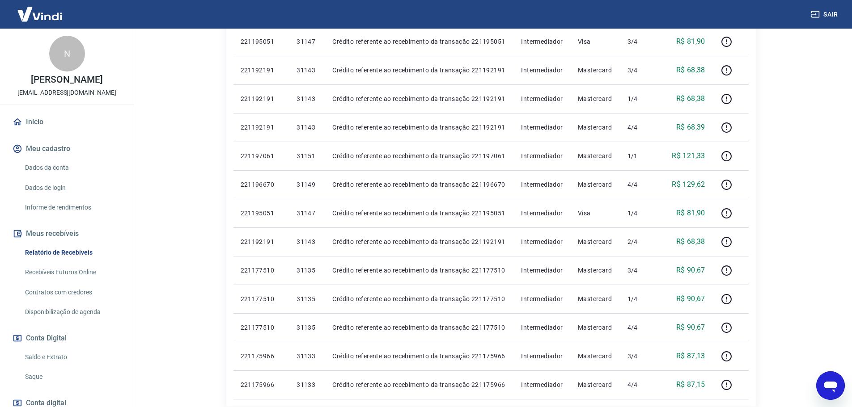
scroll to position [567, 0]
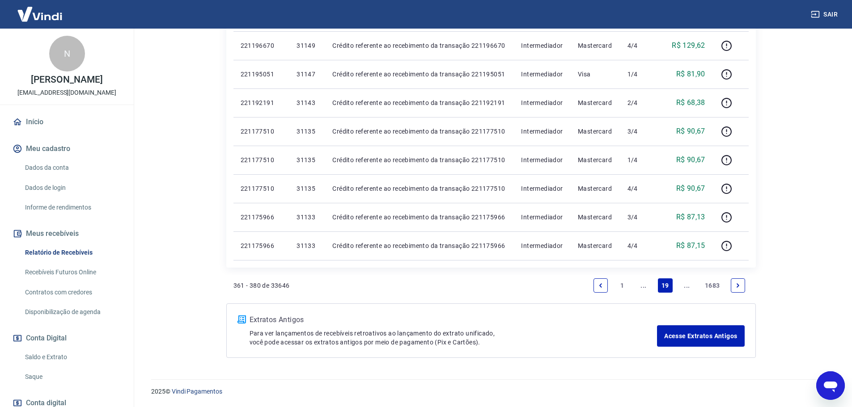
click at [644, 284] on link "..." at bounding box center [643, 286] width 14 height 14
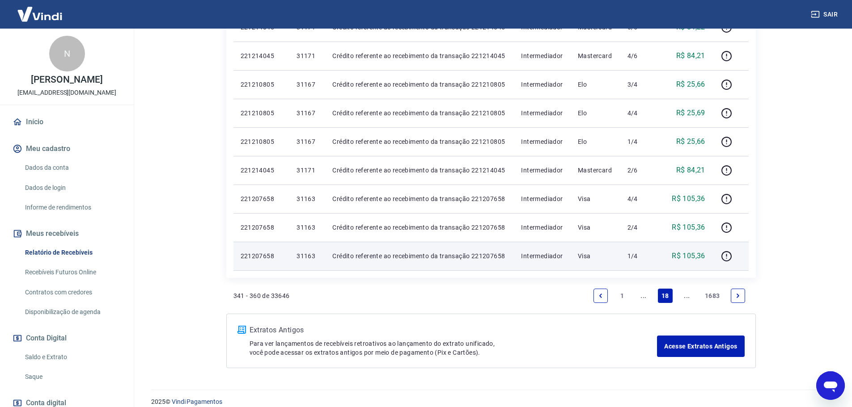
scroll to position [567, 0]
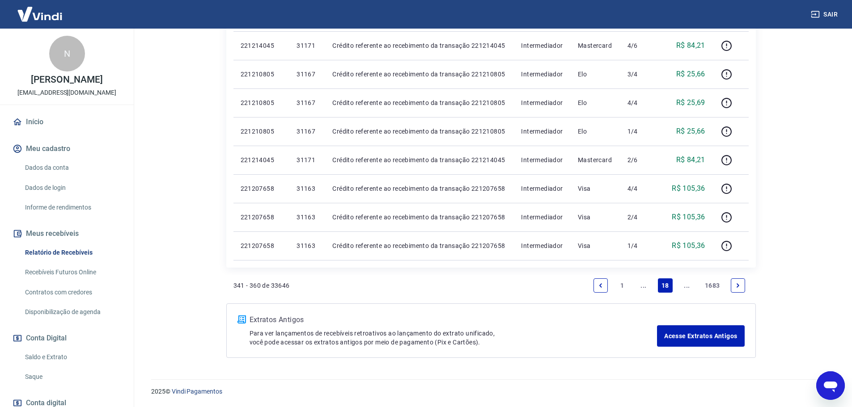
click at [646, 283] on link "..." at bounding box center [643, 286] width 14 height 14
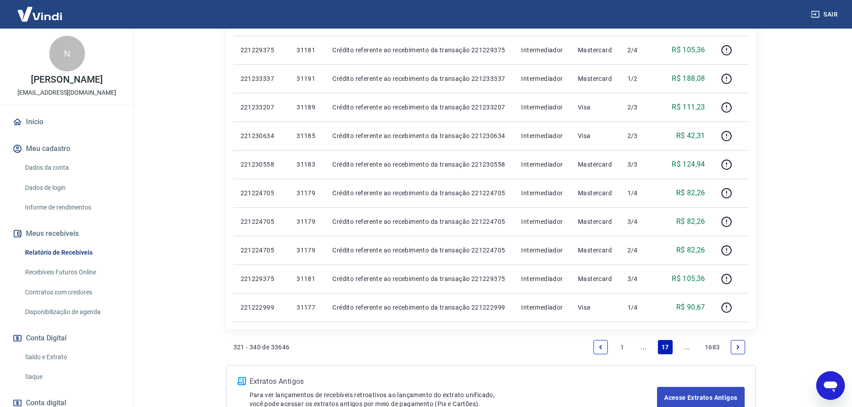
scroll to position [536, 0]
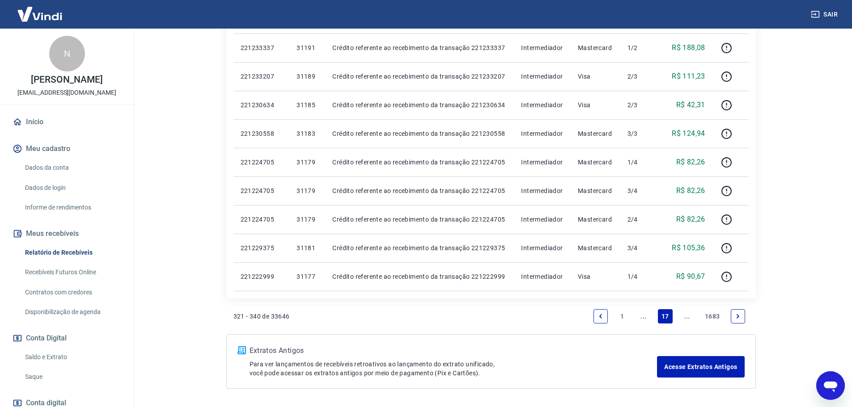
click at [643, 315] on link "..." at bounding box center [643, 316] width 14 height 14
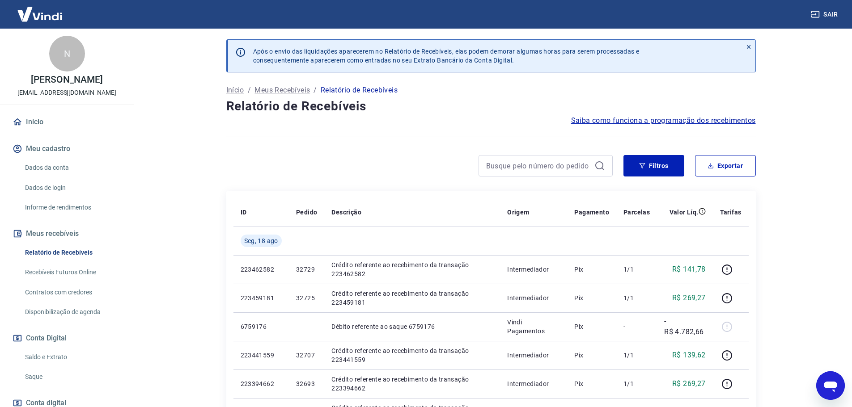
scroll to position [101, 0]
